Goal: Task Accomplishment & Management: Complete application form

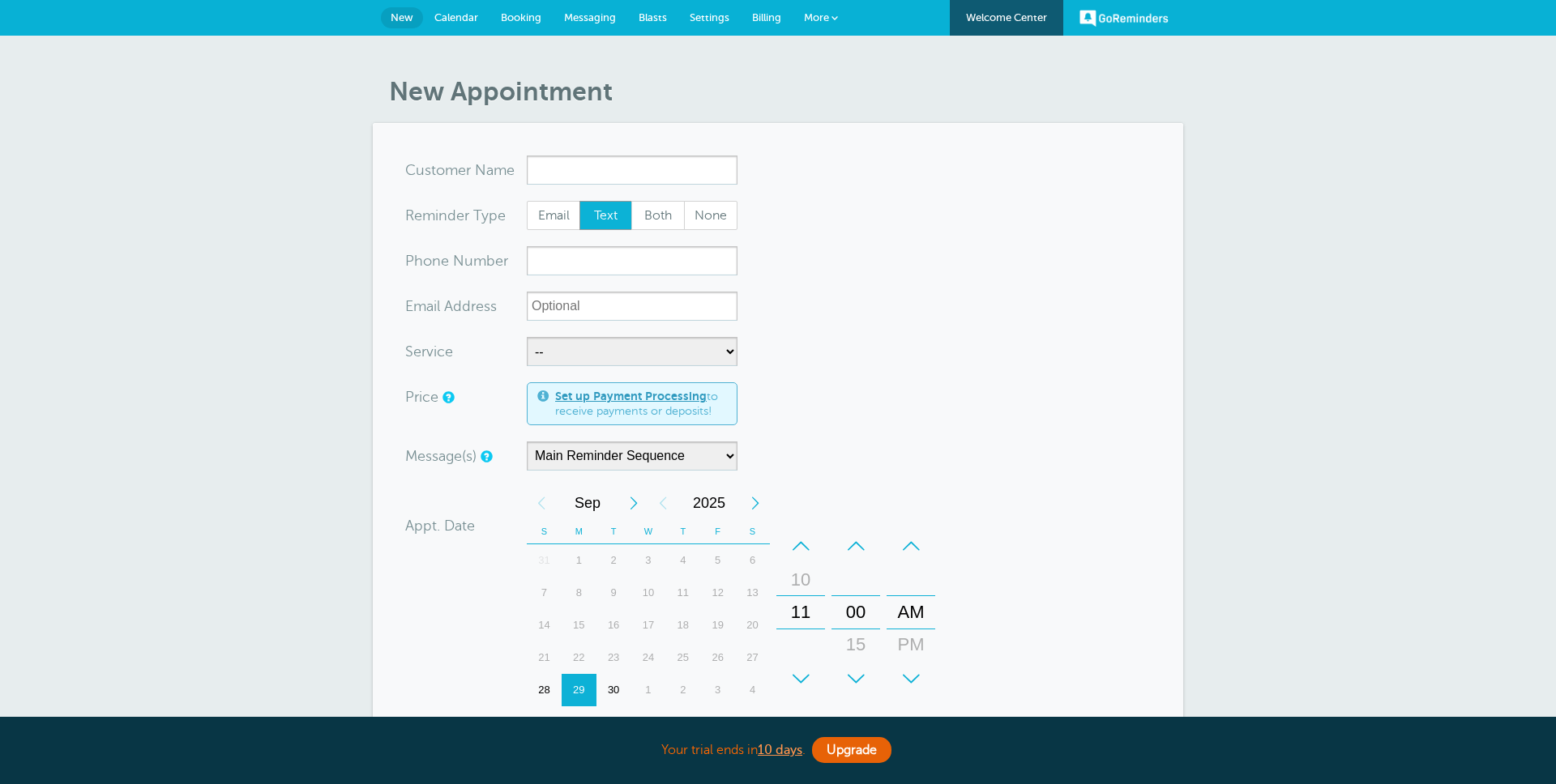
click at [631, 170] on input "x-no-autofill" at bounding box center [632, 170] width 211 height 29
drag, startPoint x: 597, startPoint y: 172, endPoint x: 518, endPoint y: 168, distance: 79.1
click at [518, 168] on div "x-no-autofill Cus tomer N ame te 1 result is available, use up and down arrow k…" at bounding box center [571, 170] width 332 height 29
click at [556, 174] on input "te" at bounding box center [632, 170] width 211 height 29
click at [537, 168] on input "te" at bounding box center [632, 170] width 211 height 29
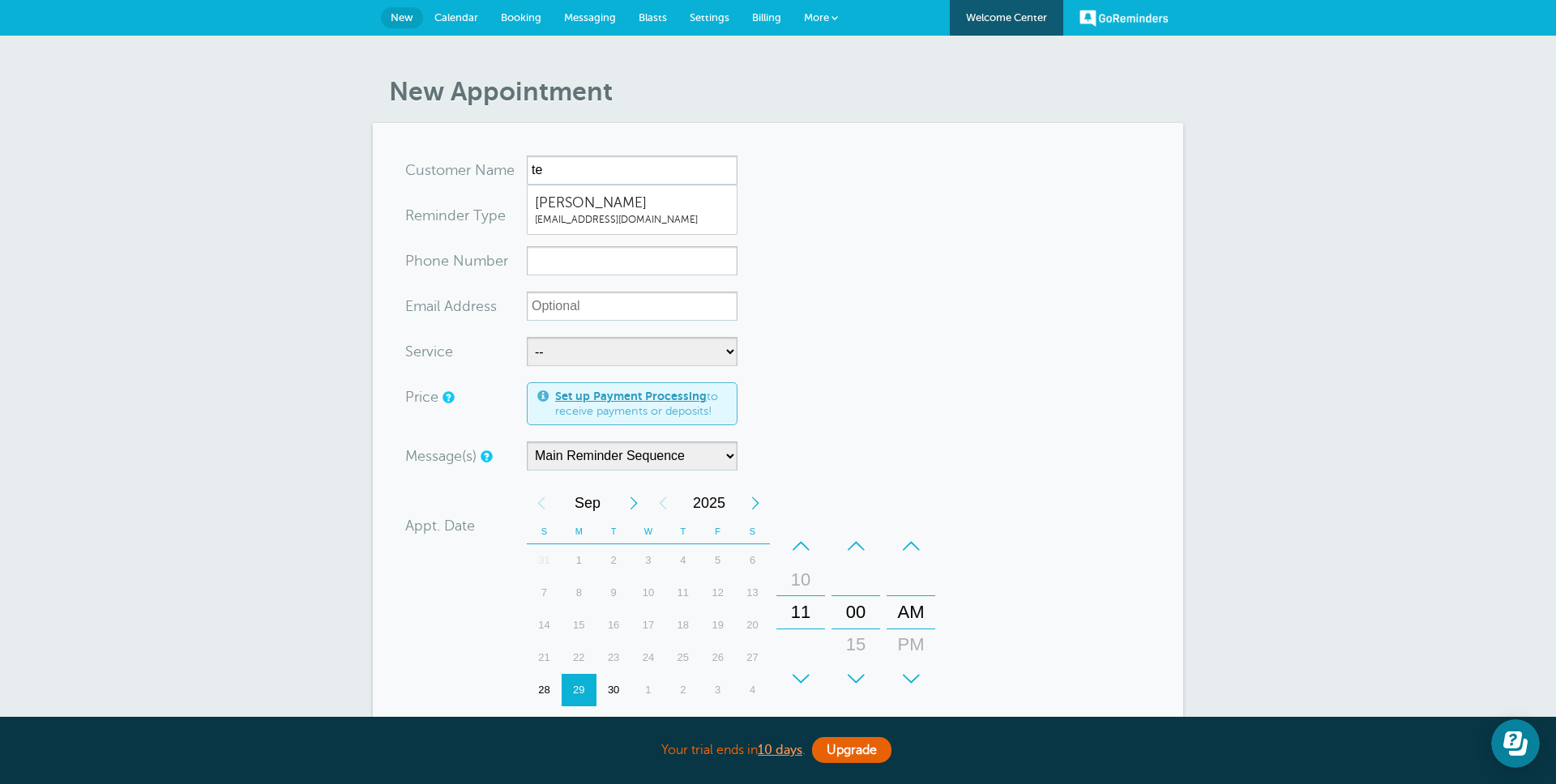
click at [537, 168] on input "te" at bounding box center [632, 170] width 211 height 29
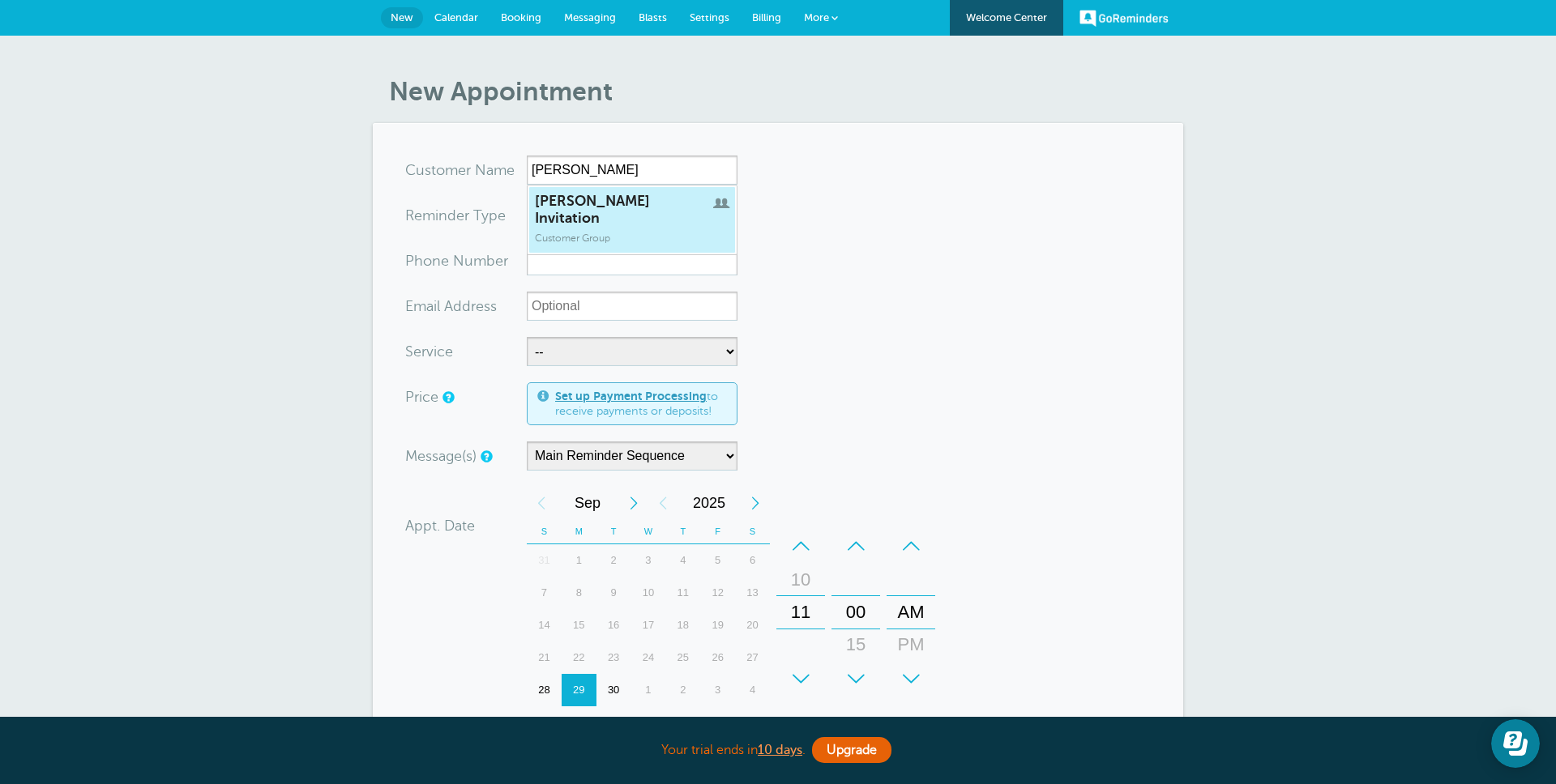
type input "JaneInvitation"
type input "Jane Invitation"
radio input "true"
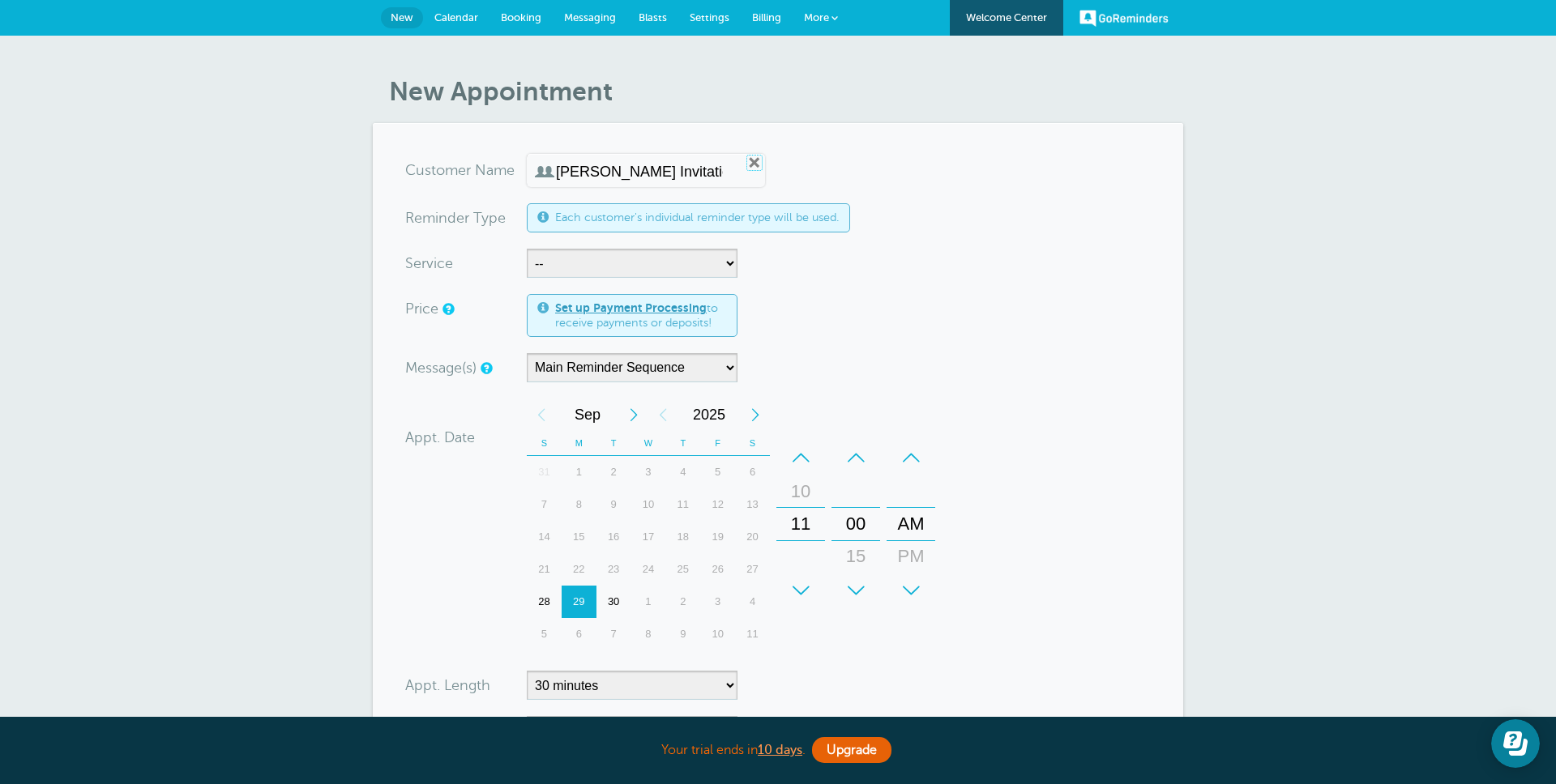
drag, startPoint x: 726, startPoint y: 159, endPoint x: 606, endPoint y: 154, distance: 120.1
click at [748, 159] on link "Remove" at bounding box center [755, 163] width 15 height 15
radio input "true"
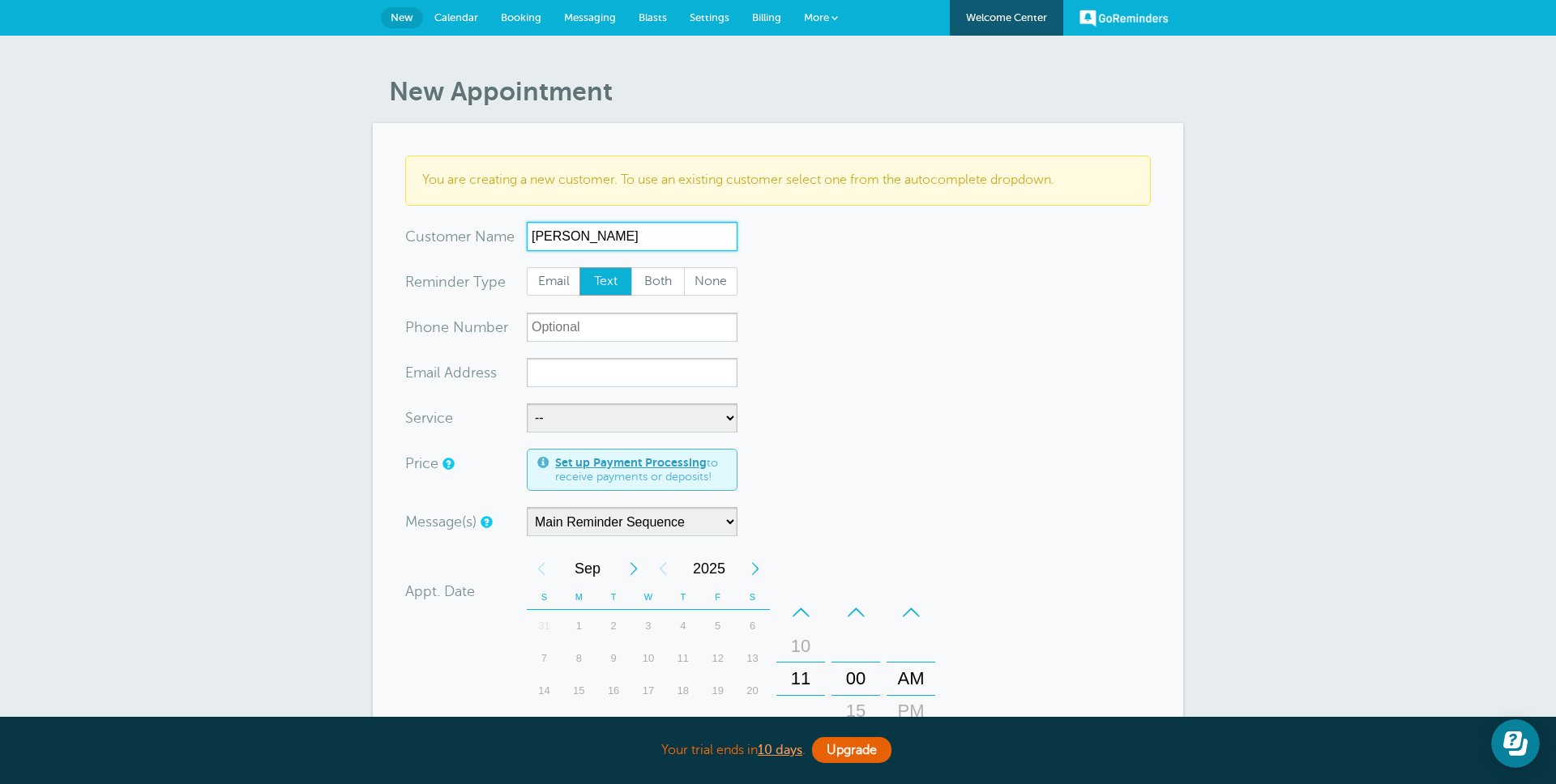
type input "[PERSON_NAME]"
click at [720, 285] on span "None" at bounding box center [711, 282] width 52 height 28
click at [684, 267] on input "None" at bounding box center [683, 266] width 1 height 1
radio input "true"
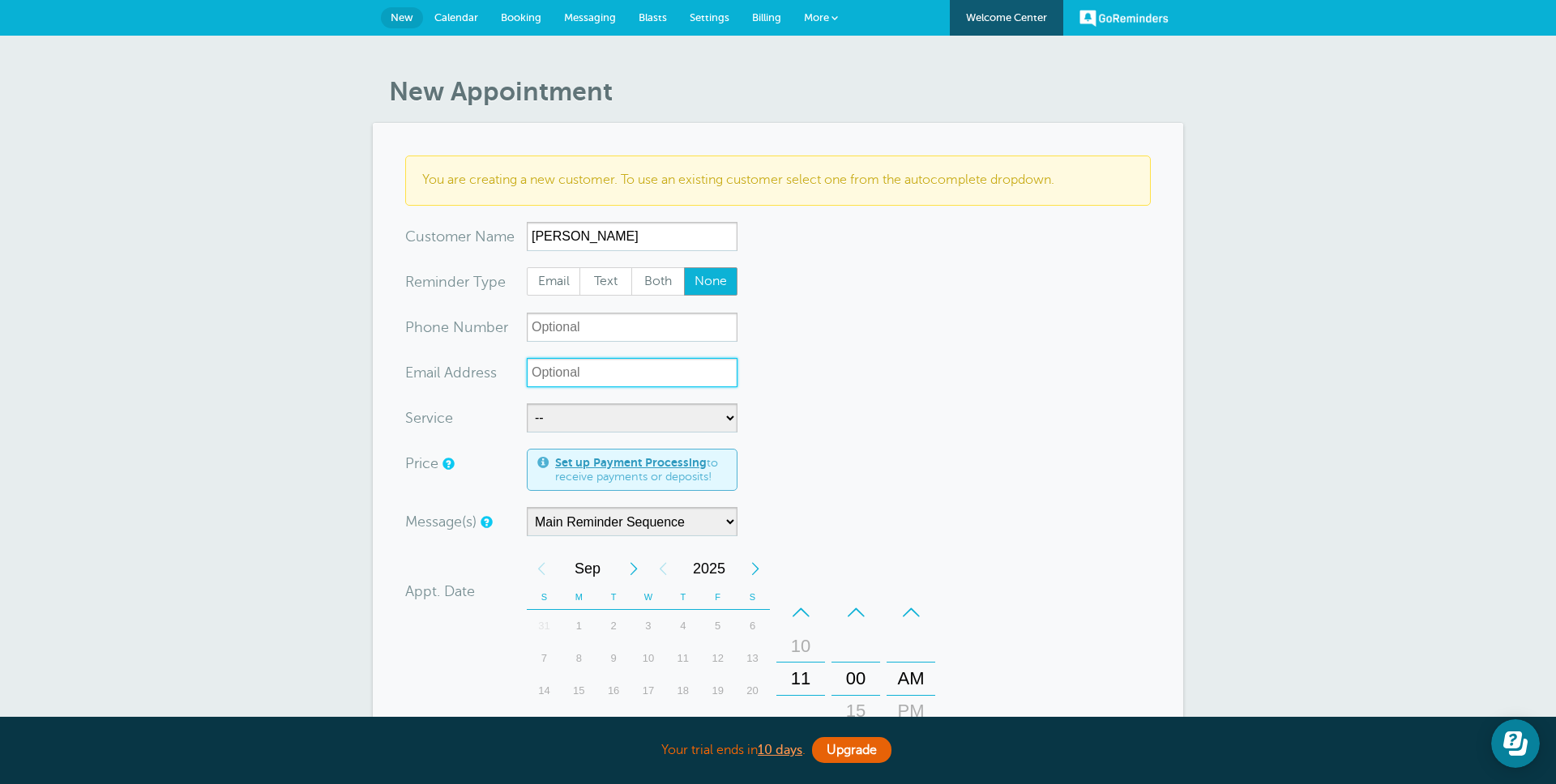
click at [583, 377] on input "xx-no-autofill" at bounding box center [632, 372] width 211 height 29
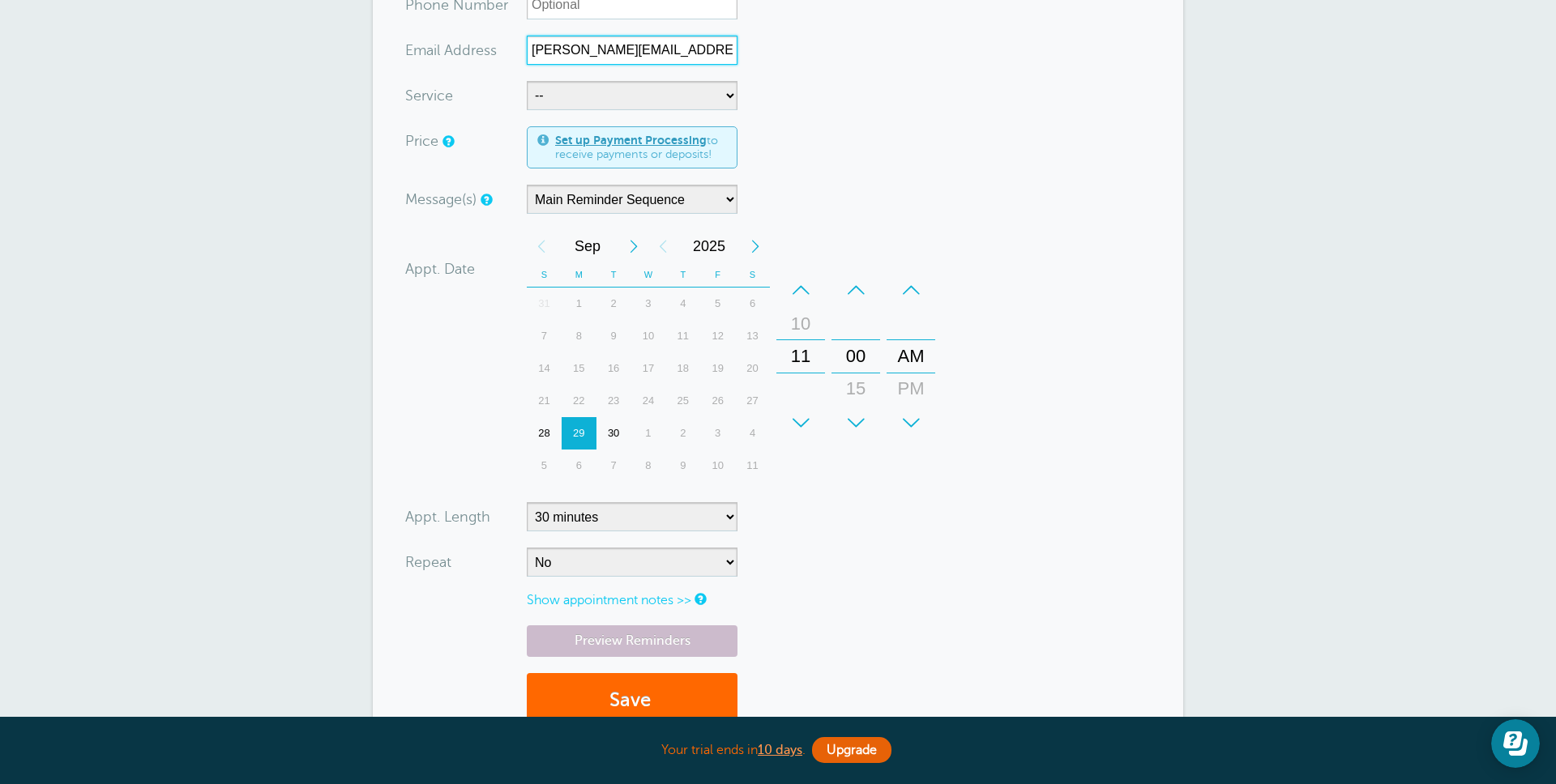
scroll to position [527, 0]
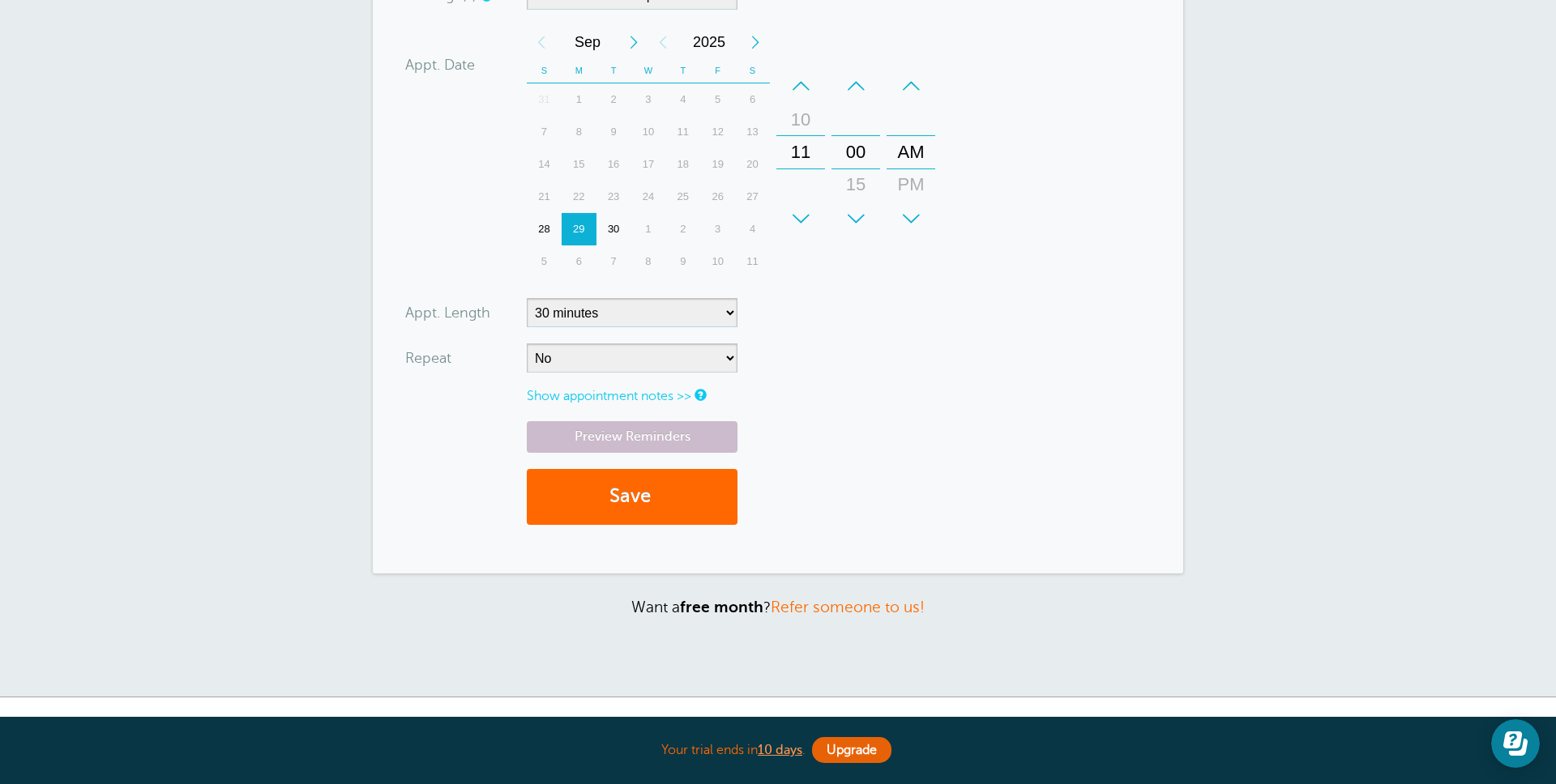
click at [541, 231] on div "28" at bounding box center [544, 229] width 35 height 32
click at [582, 232] on div "29" at bounding box center [579, 229] width 35 height 32
click at [609, 230] on div "30" at bounding box center [614, 229] width 35 height 32
drag, startPoint x: 924, startPoint y: 121, endPoint x: 656, endPoint y: 187, distance: 276.0
click at [923, 121] on div "AM" at bounding box center [910, 120] width 39 height 32
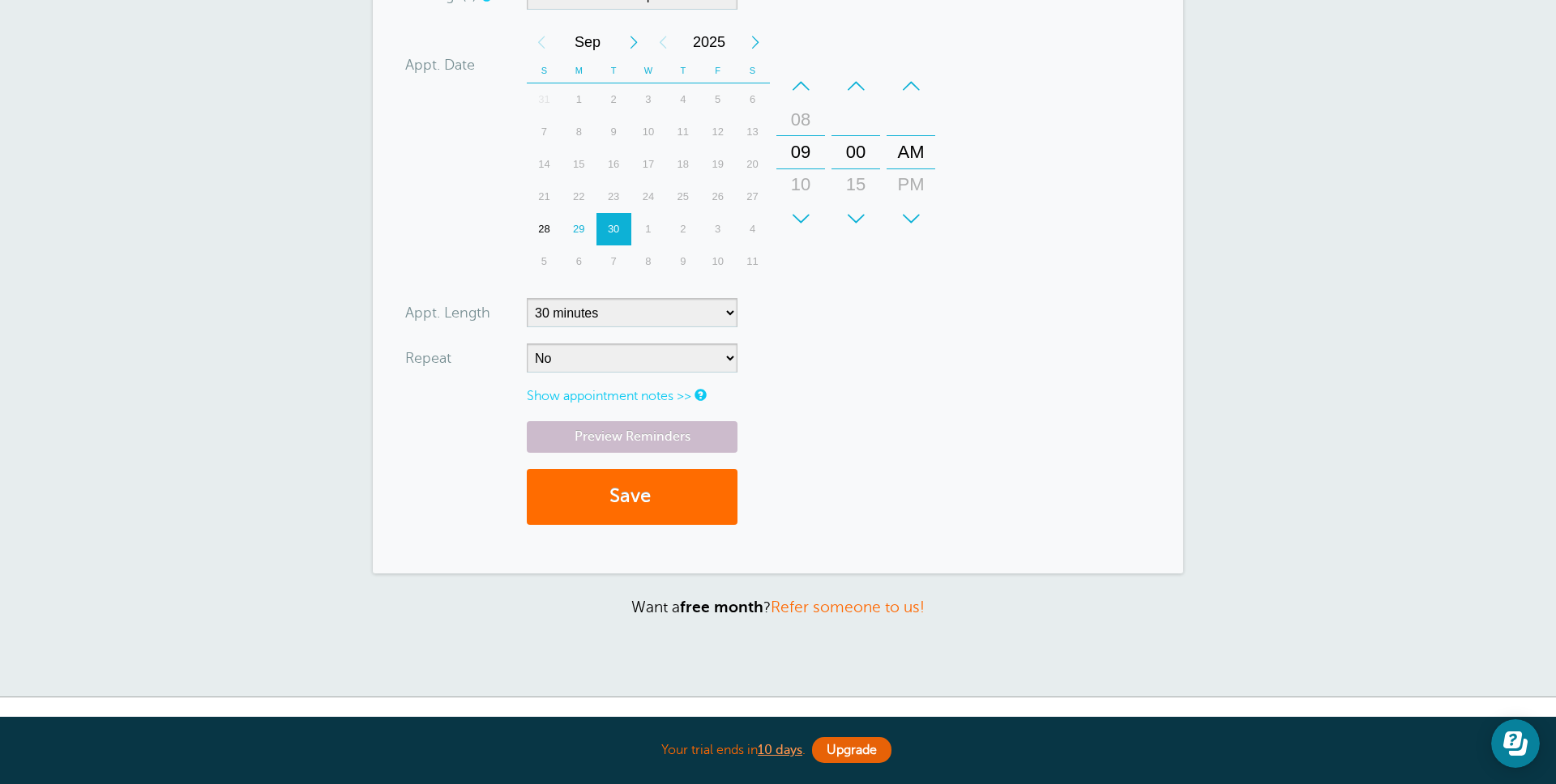
type input "jane@grtest.com"
click at [652, 494] on button "Save" at bounding box center [632, 497] width 211 height 56
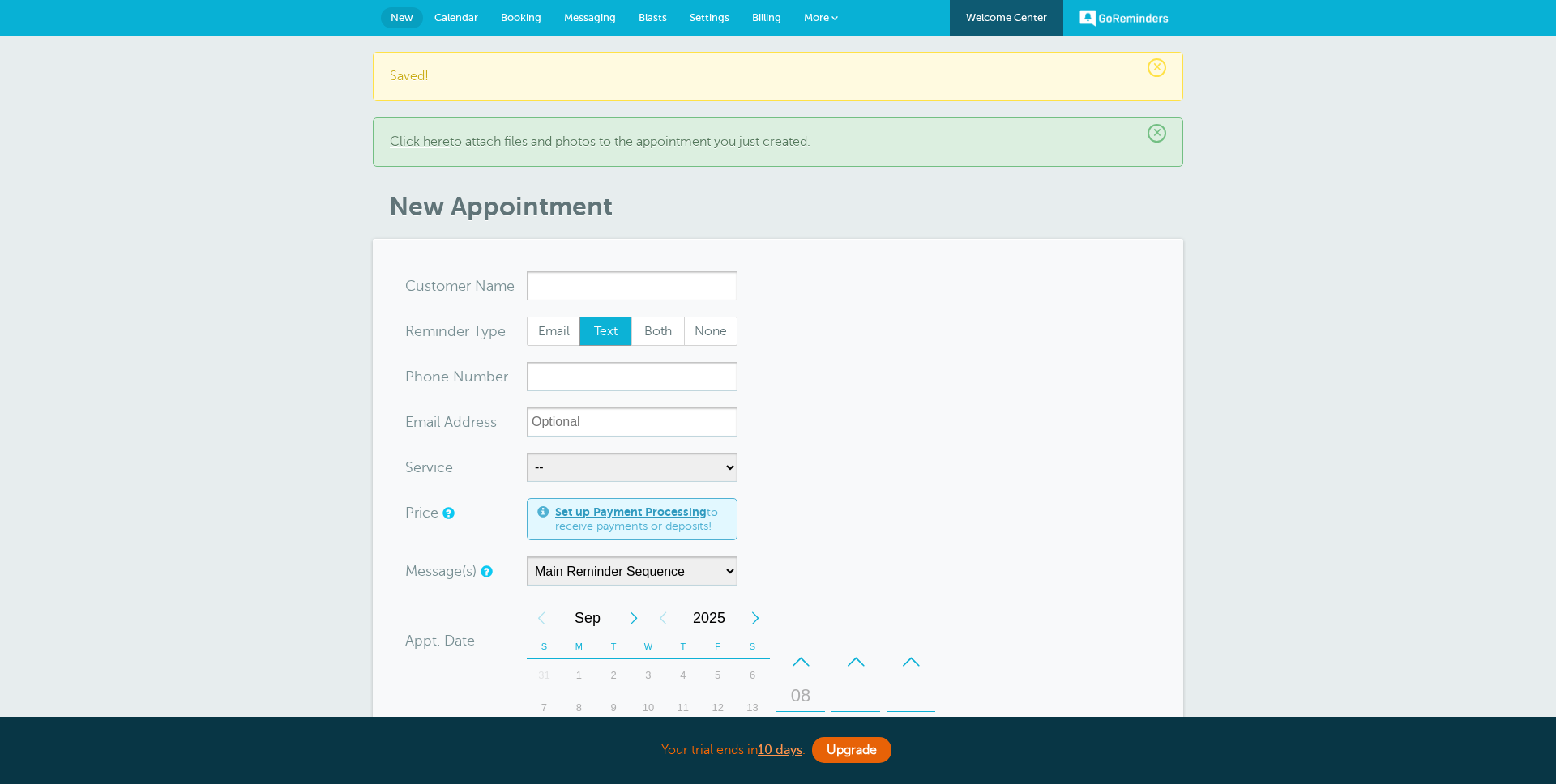
click at [429, 145] on link "Click here" at bounding box center [420, 142] width 60 height 15
